Goal: Complete application form: Complete application form

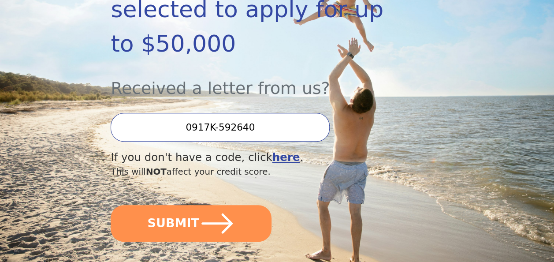
scroll to position [206, 0]
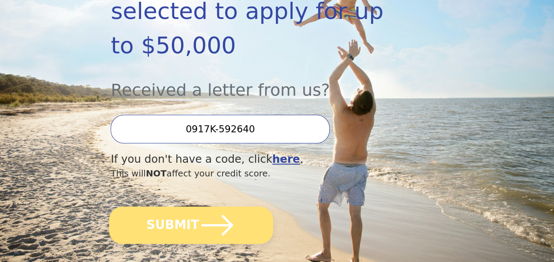
click at [180, 206] on button "SUBMIT" at bounding box center [191, 224] width 164 height 37
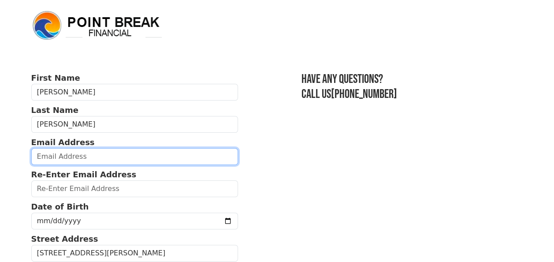
click at [58, 160] on input "email" at bounding box center [134, 156] width 207 height 17
type input "monarchs1975@gmail.com"
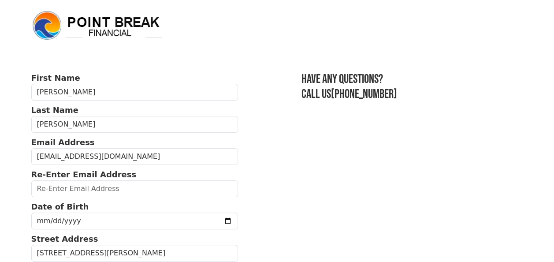
type input "monarchs1975@gmail.com"
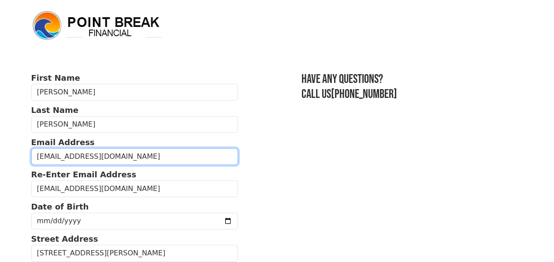
type input "(212) 956-1404"
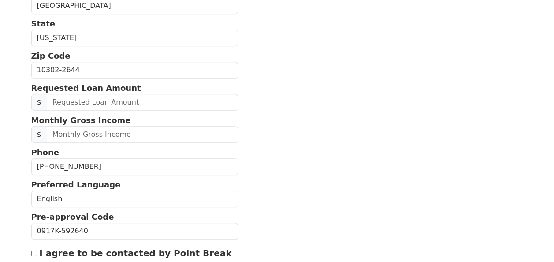
scroll to position [281, 0]
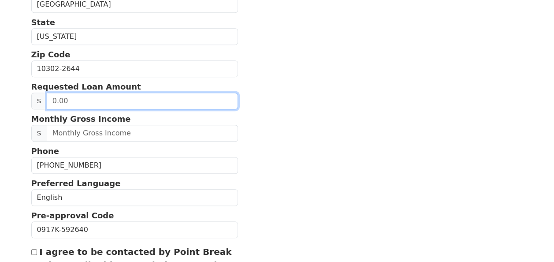
click at [77, 99] on input "text" at bounding box center [142, 101] width 191 height 17
type input "50,000.00"
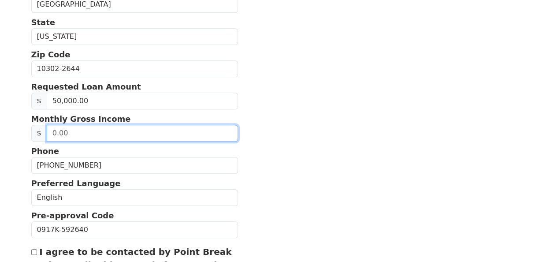
click at [65, 131] on input "text" at bounding box center [142, 133] width 191 height 17
type input "5,500.00"
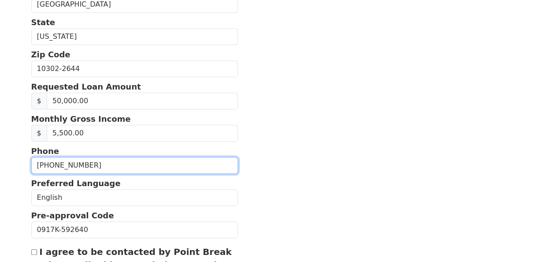
click at [96, 161] on input "(212) 956-1404" at bounding box center [134, 165] width 207 height 17
type input "(2__) ___-____"
type input "(209) 871-6218"
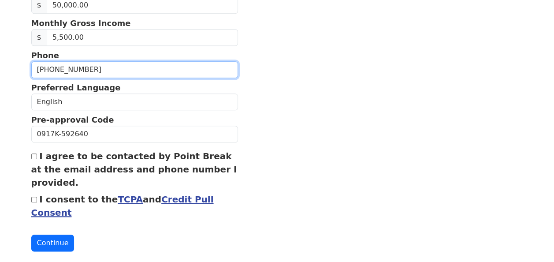
scroll to position [385, 0]
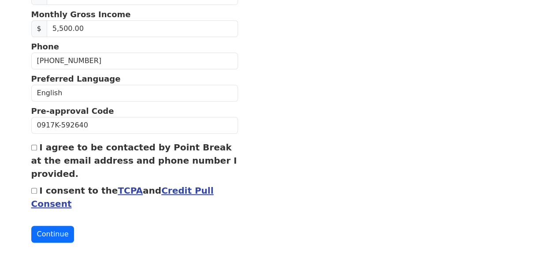
click at [33, 145] on input "I agree to be contacted by Point Break at the email address and phone number I …" at bounding box center [34, 148] width 6 height 6
checkbox input "true"
click at [55, 234] on button "Continue" at bounding box center [52, 234] width 43 height 17
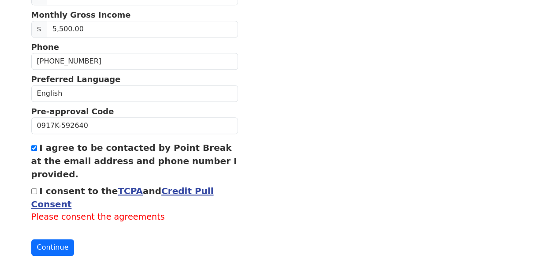
click at [35, 191] on div "I consent to the TCPA and Credit Pull Consent Please consent the agreements" at bounding box center [134, 203] width 207 height 39
click at [34, 188] on input "I consent to the TCPA and Credit Pull Consent" at bounding box center [34, 191] width 6 height 6
checkbox input "true"
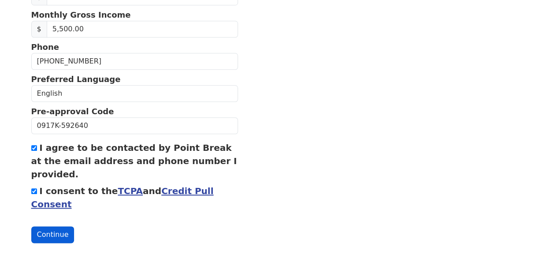
click at [54, 232] on button "Continue" at bounding box center [52, 234] width 43 height 17
click at [54, 230] on button "Continue" at bounding box center [52, 234] width 43 height 17
click at [47, 227] on button "Continue" at bounding box center [52, 234] width 43 height 17
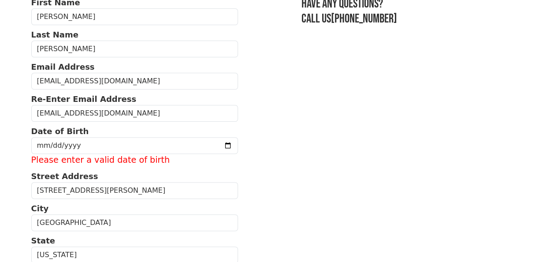
scroll to position [73, 0]
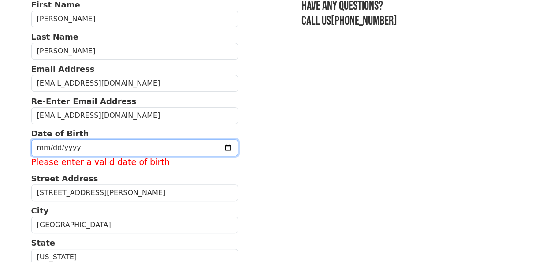
click at [48, 143] on input "date" at bounding box center [134, 147] width 207 height 17
type input "1957-07-24"
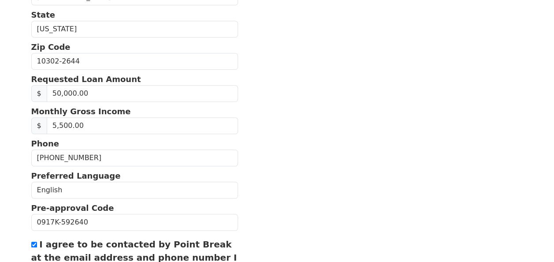
scroll to position [385, 0]
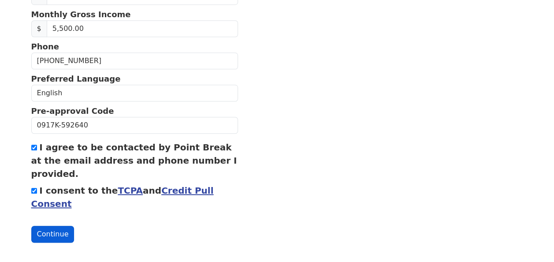
click at [56, 229] on button "Continue" at bounding box center [52, 234] width 43 height 17
